Goal: Information Seeking & Learning: Compare options

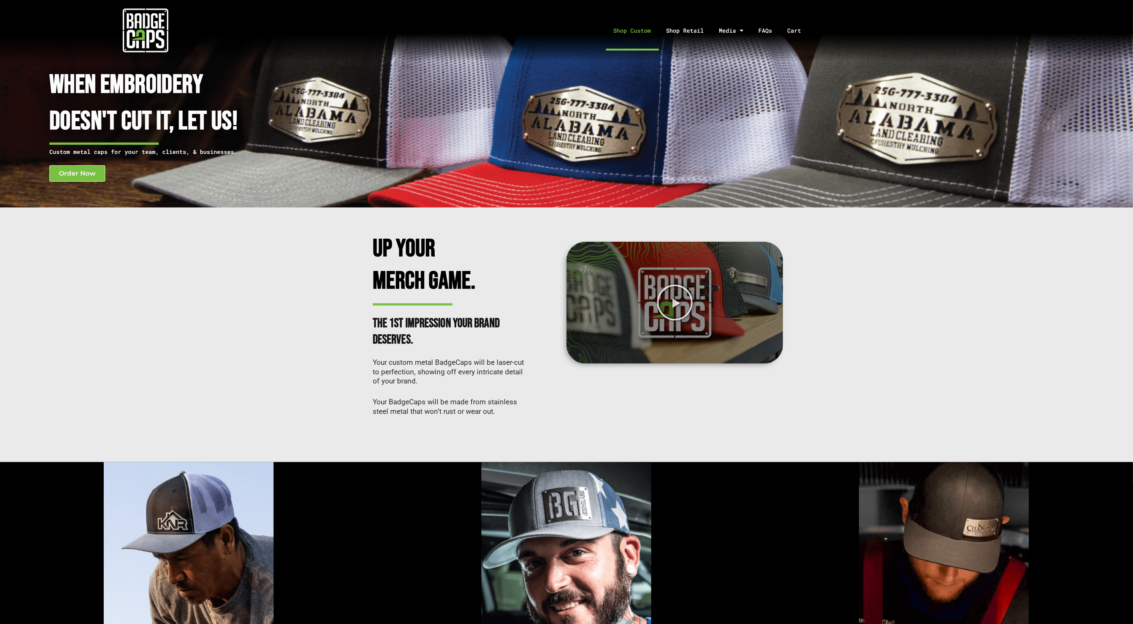
click at [613, 27] on link "Shop Custom" at bounding box center [632, 31] width 53 height 40
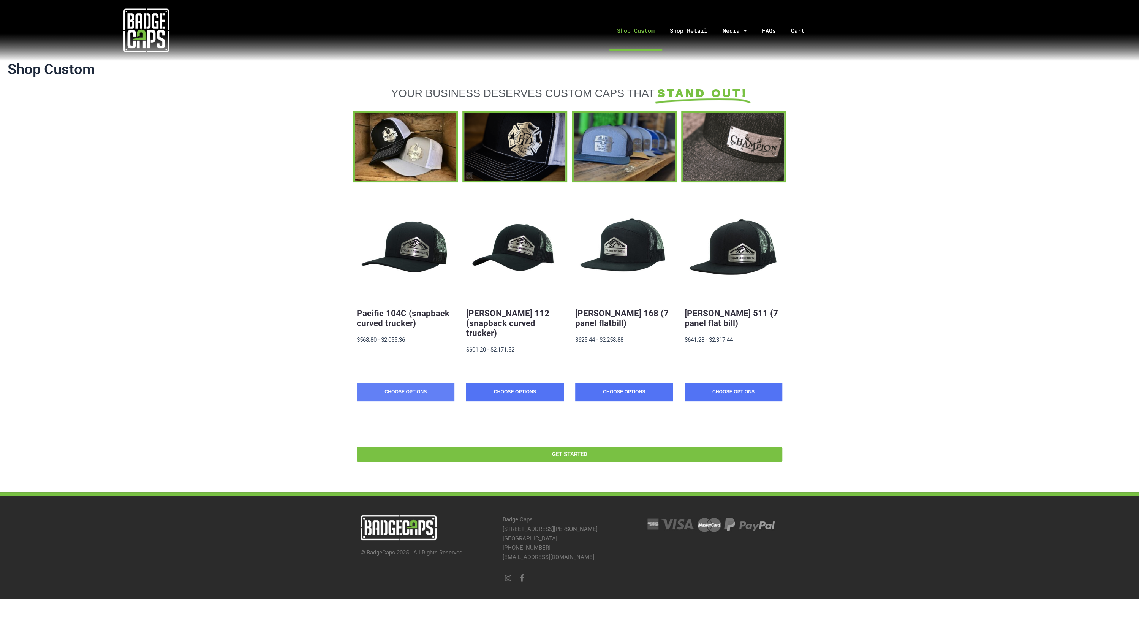
click at [421, 386] on link "Choose Options" at bounding box center [406, 391] width 98 height 19
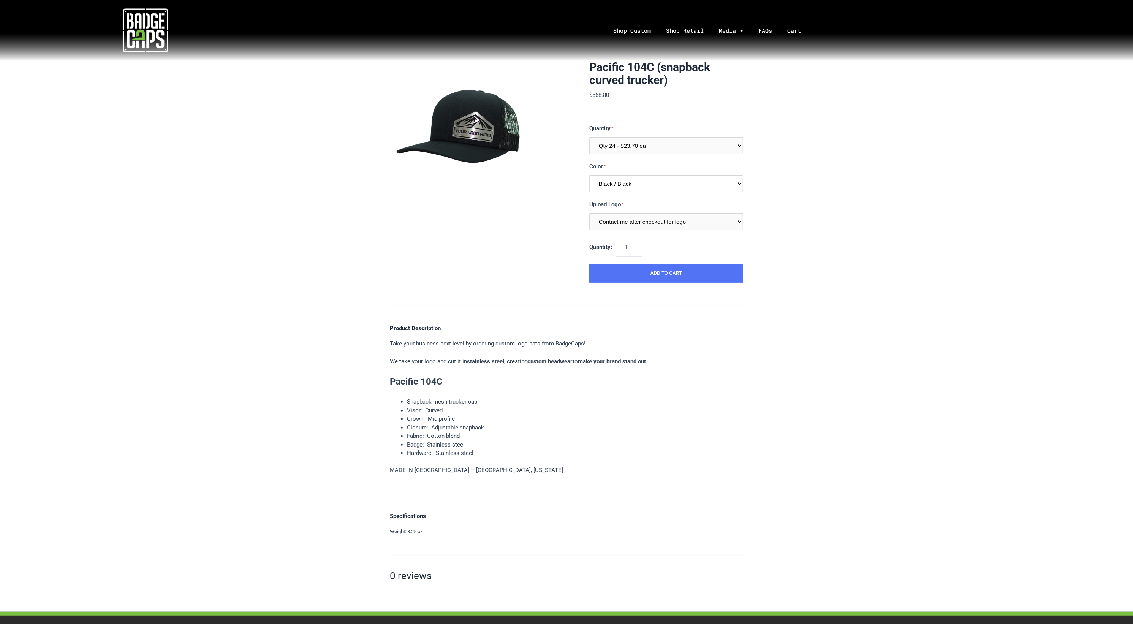
click at [684, 188] on select "Multiple Colors (Finalize After Checkout) Black / Black Black / Graphite Black …" at bounding box center [666, 183] width 154 height 17
click at [683, 183] on select "Multiple Colors (Finalize After Checkout) Black / Black Black / Graphite Black …" at bounding box center [666, 183] width 154 height 17
click at [684, 227] on select "Contact me after checkout for logo" at bounding box center [666, 221] width 154 height 17
click at [684, 225] on select "Contact me after checkout for logo" at bounding box center [666, 221] width 154 height 17
click at [646, 34] on link "Shop Custom" at bounding box center [632, 31] width 53 height 40
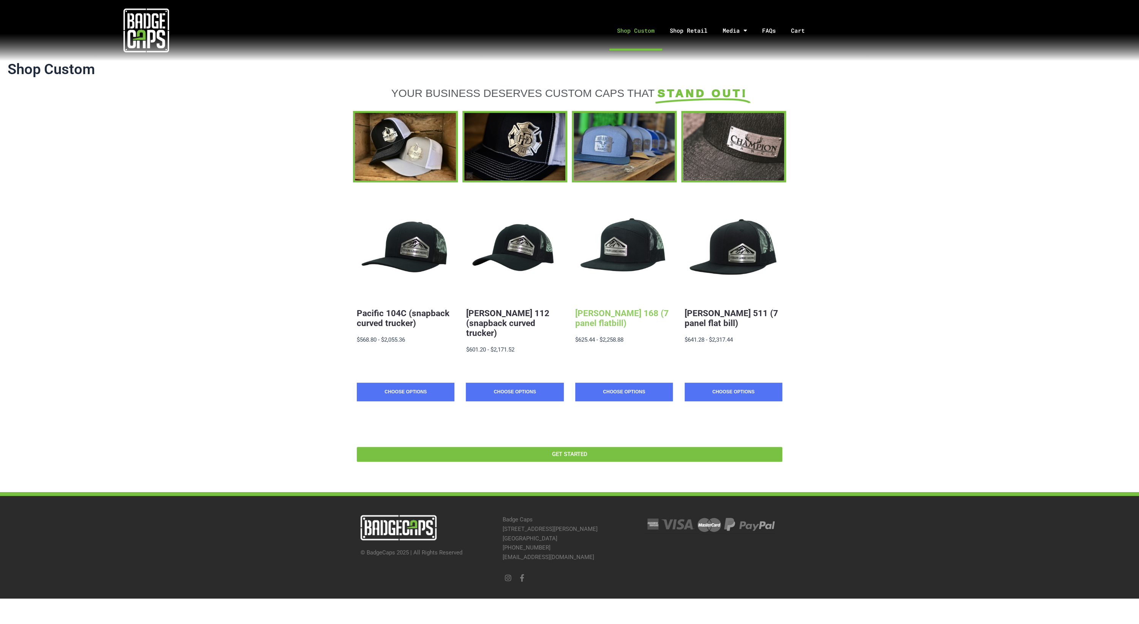
click at [598, 319] on link "Richardson 168 (7 panel flatbill)" at bounding box center [621, 318] width 93 height 20
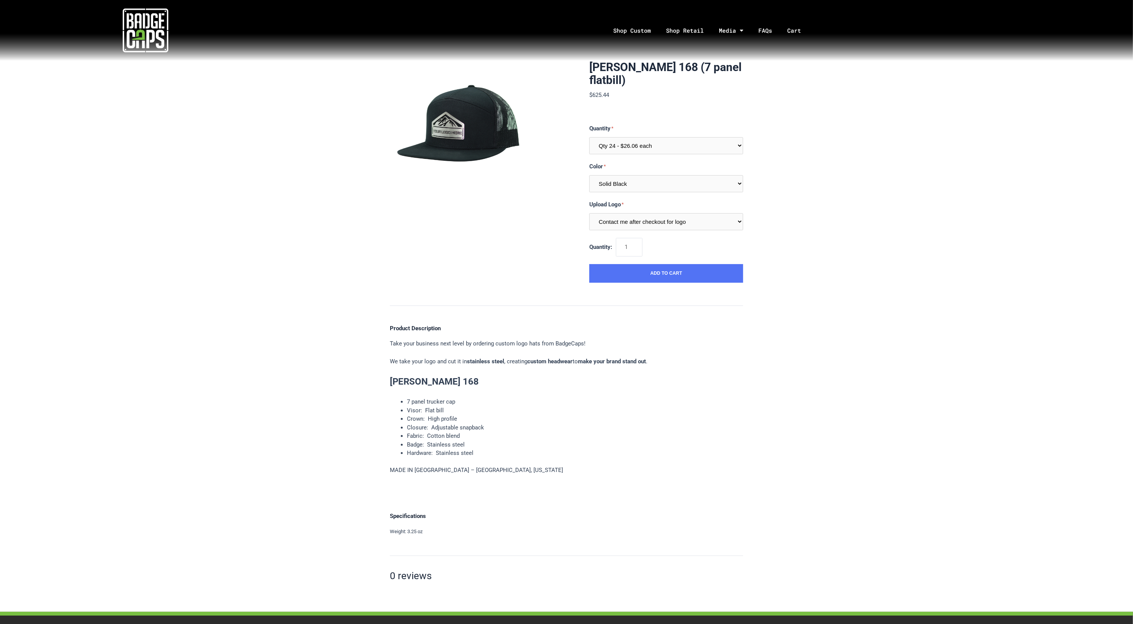
drag, startPoint x: 589, startPoint y: 64, endPoint x: 636, endPoint y: 78, distance: 48.8
click at [636, 78] on h1 "Richardson 168 (7 panel flatbill)" at bounding box center [666, 74] width 154 height 26
copy h1 "[PERSON_NAME] 168 (7 panel flatbill)"
click at [653, 28] on link "Shop Custom" at bounding box center [632, 31] width 53 height 40
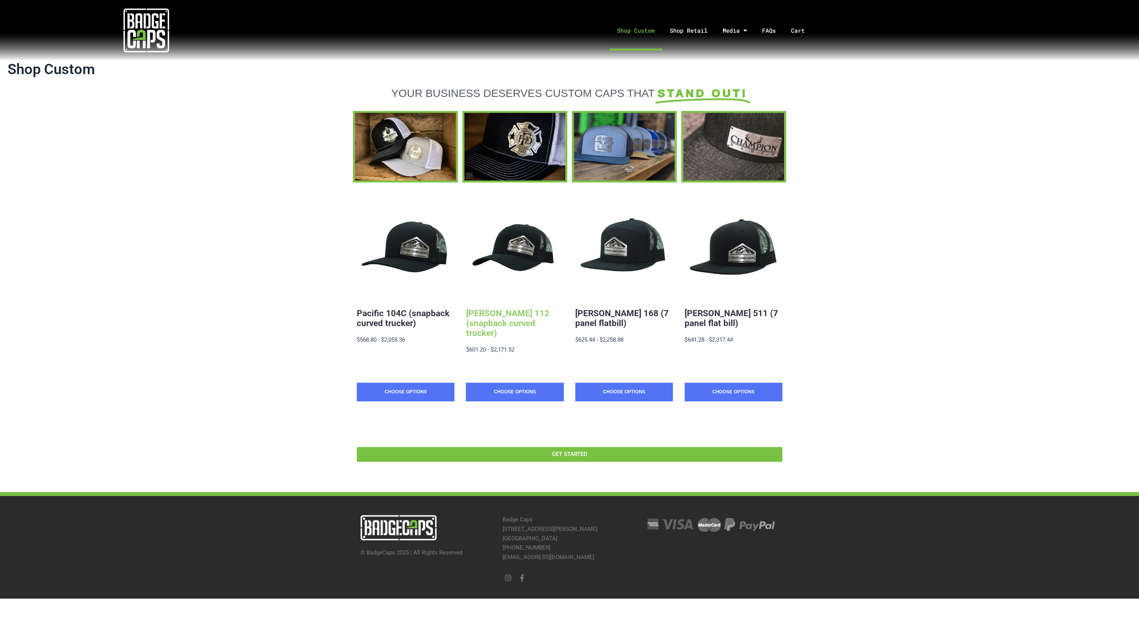
click at [496, 319] on link "[PERSON_NAME] 112 (snapback curved trucker)" at bounding box center [507, 323] width 83 height 30
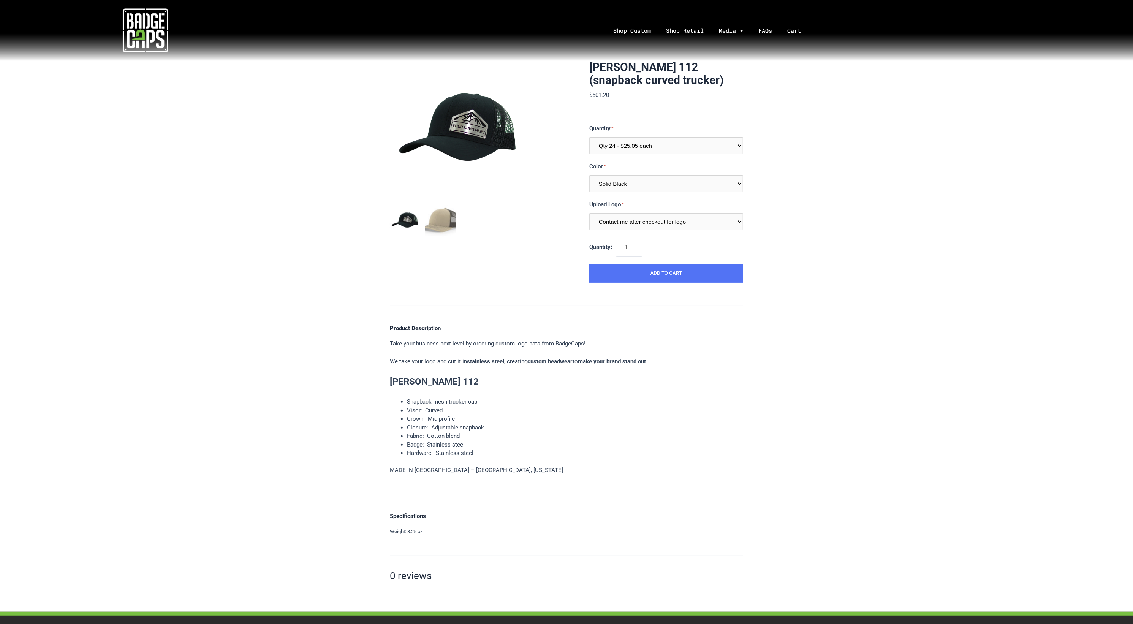
drag, startPoint x: 671, startPoint y: 80, endPoint x: 587, endPoint y: 64, distance: 85.4
click at [587, 64] on section "[PERSON_NAME] 112 (snapback curved trucker) $601.20 MSRP: $601.20 0 reviews SKU…" at bounding box center [566, 172] width 353 height 222
copy h1 "[PERSON_NAME] 112 (snapback curved trucker)"
click at [622, 31] on link "Shop Custom" at bounding box center [632, 31] width 53 height 40
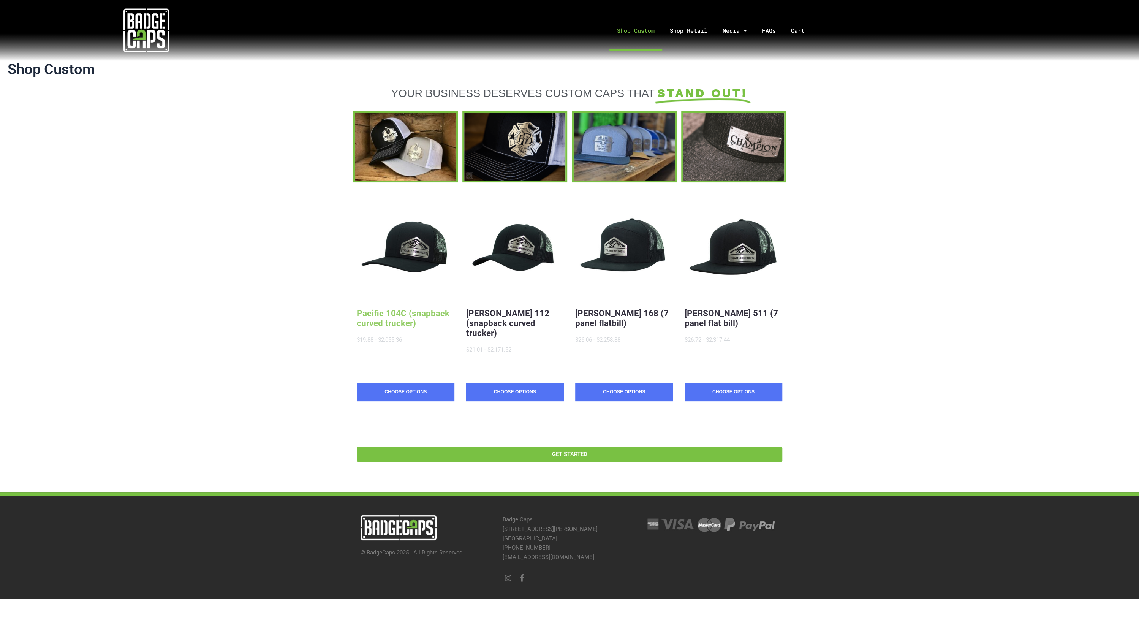
click at [403, 312] on link "Pacific 104C (snapback curved trucker)" at bounding box center [403, 318] width 93 height 20
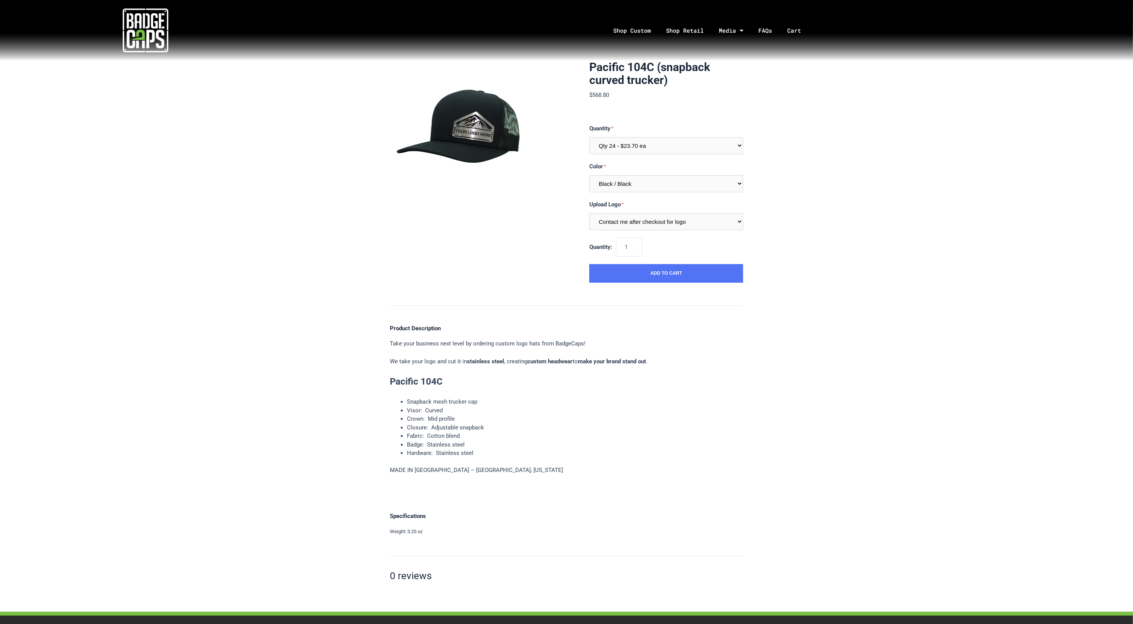
drag, startPoint x: 588, startPoint y: 64, endPoint x: 675, endPoint y: 81, distance: 87.9
click at [675, 81] on section "Pacific 104C (snapback curved trucker) $568.80 MSRP: $568.80 0 reviews SKU: 104…" at bounding box center [566, 172] width 353 height 222
copy h1 "Pacific 104C (snapback curved trucker)"
click at [624, 32] on link "Shop Custom" at bounding box center [632, 31] width 53 height 40
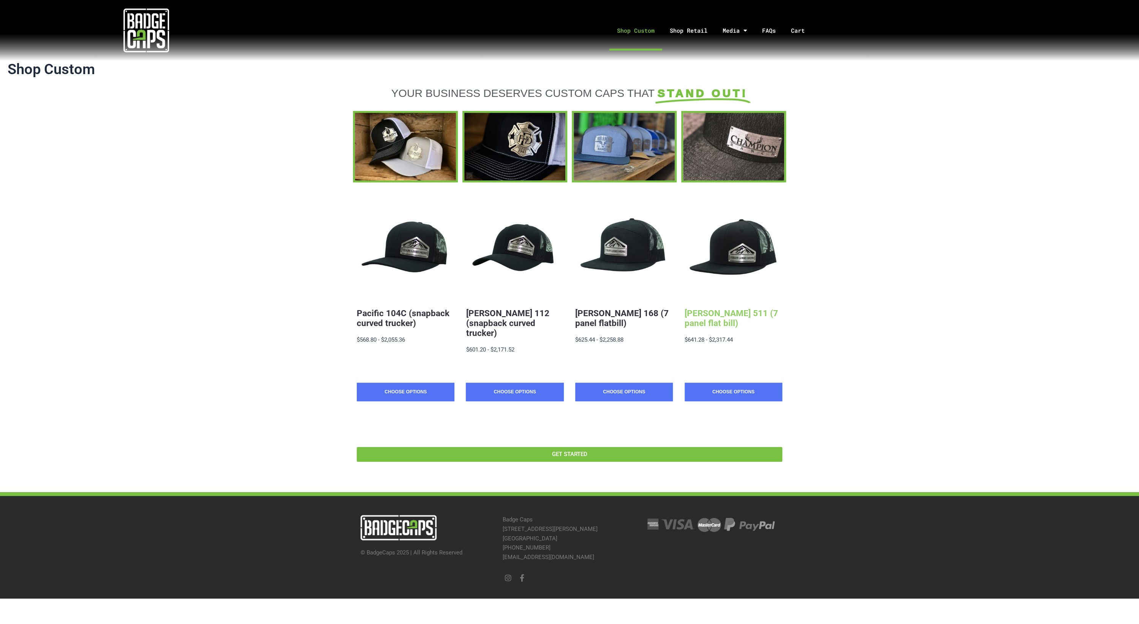
click at [752, 316] on link "[PERSON_NAME] 511 (7 panel flat bill)" at bounding box center [730, 318] width 93 height 20
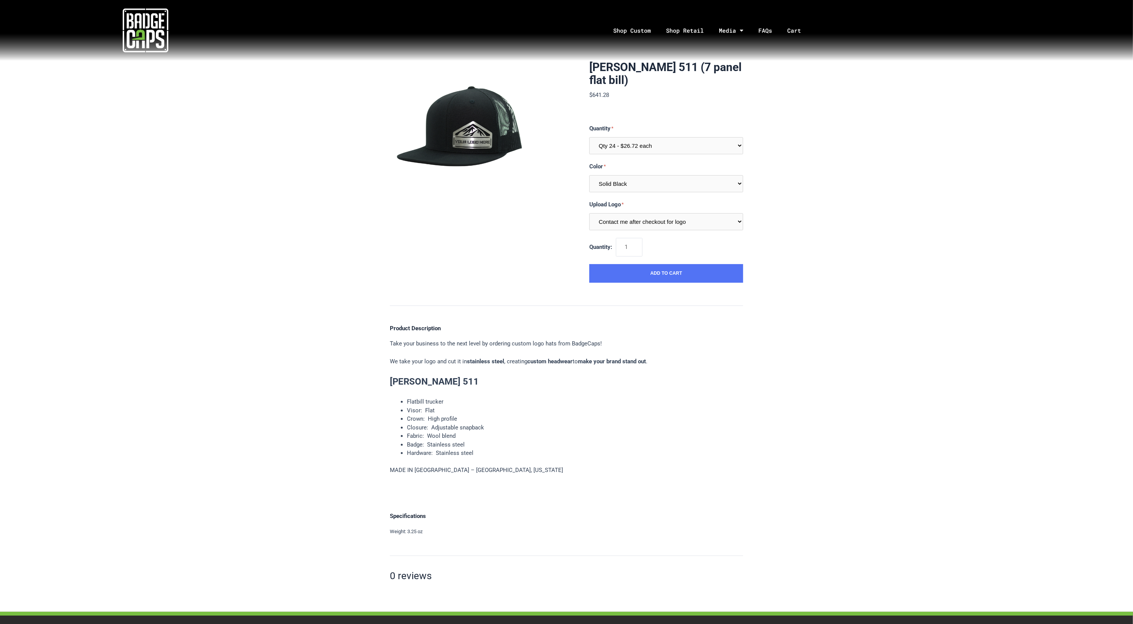
drag, startPoint x: 616, startPoint y: 84, endPoint x: 574, endPoint y: 61, distance: 48.1
click at [574, 61] on section "Richardson 511 (7 panel flat bill) $641.28 MSRP: $641.28 0 reviews SKU: R511-QT…" at bounding box center [566, 172] width 353 height 222
copy h1 "Richardson 511 (7 panel flat bill)"
